Goal: Task Accomplishment & Management: Use online tool/utility

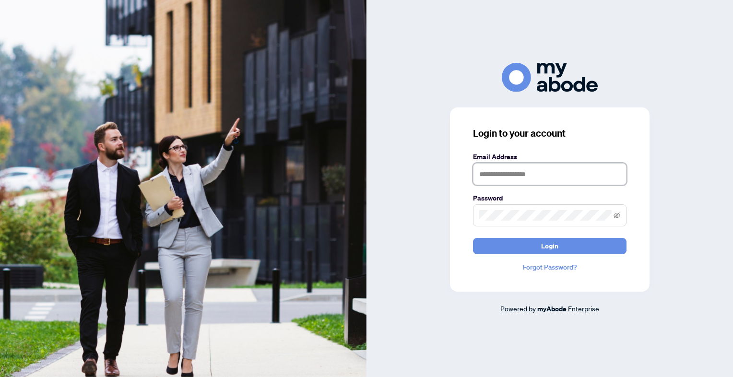
click at [506, 178] on input "text" at bounding box center [549, 174] width 153 height 22
type input "**********"
click at [473, 238] on button "Login" at bounding box center [549, 246] width 153 height 16
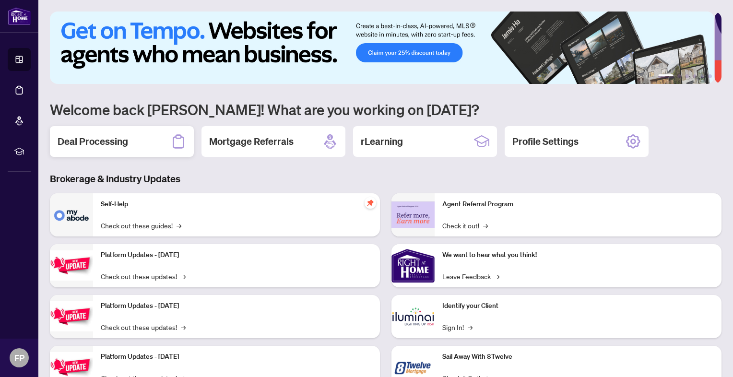
click at [109, 139] on h2 "Deal Processing" at bounding box center [93, 141] width 70 height 13
